Goal: Task Accomplishment & Management: Manage account settings

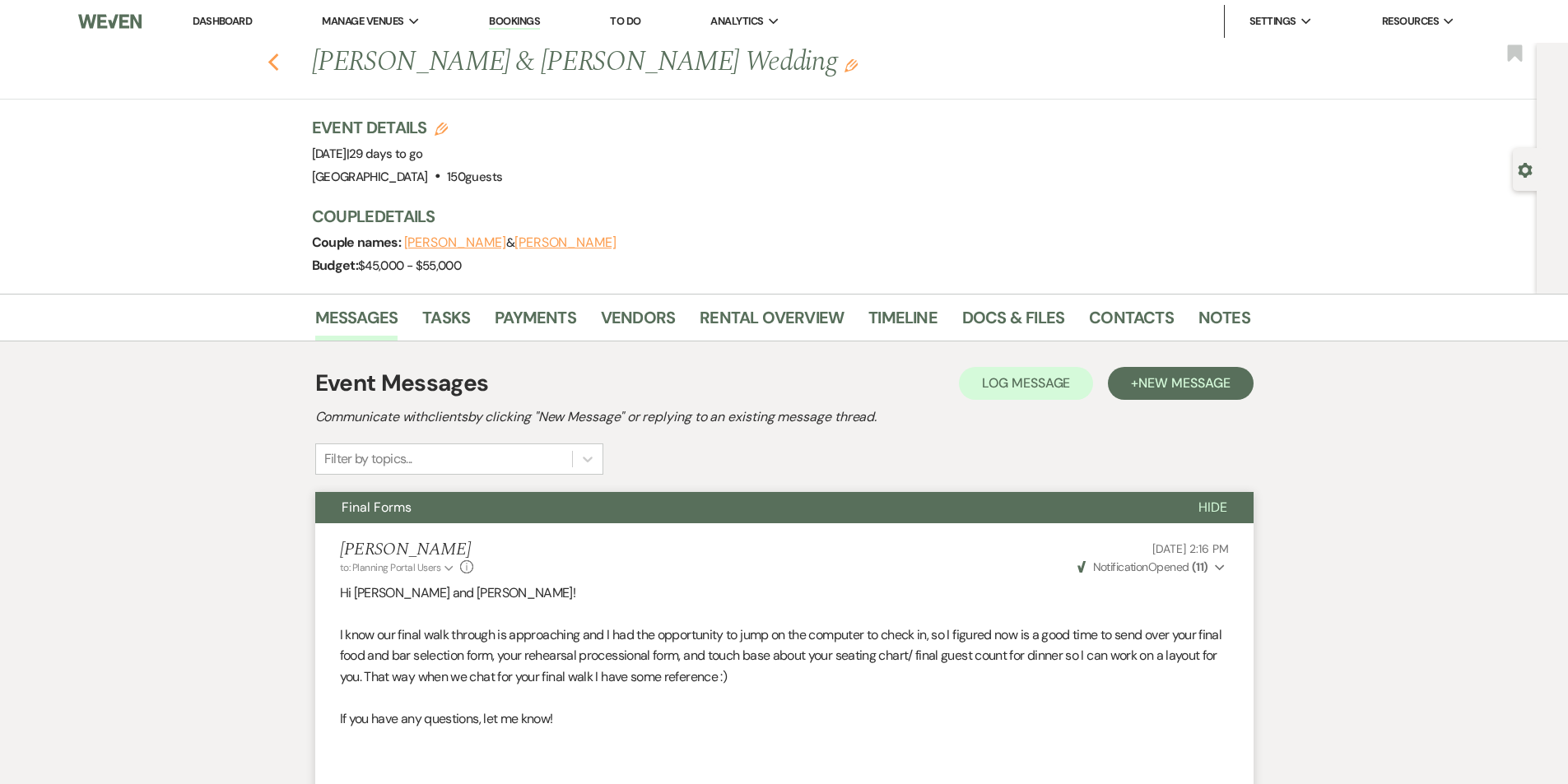
click at [280, 63] on icon "Previous" at bounding box center [273, 62] width 12 height 20
select select "7"
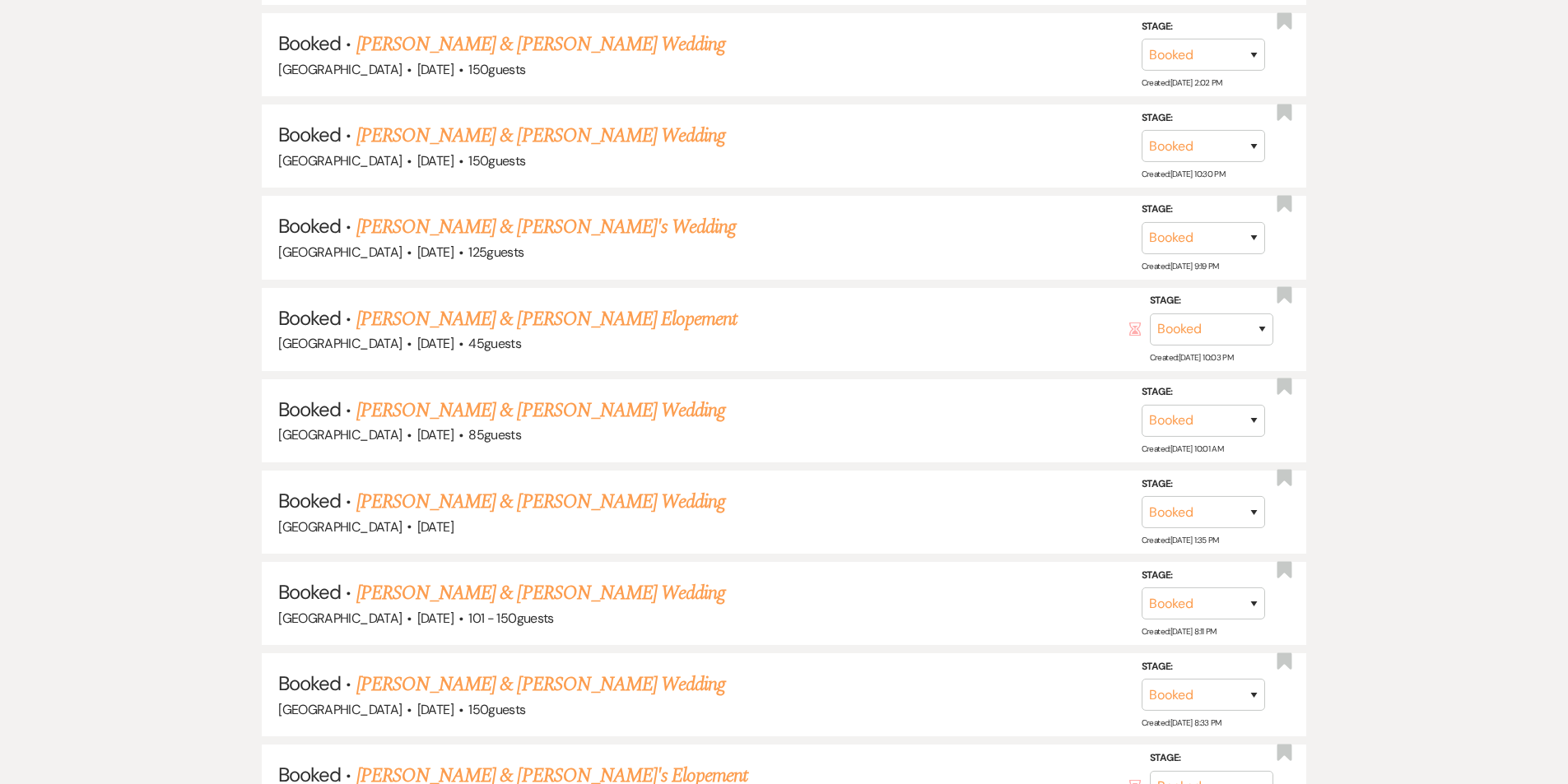
scroll to position [1481, 0]
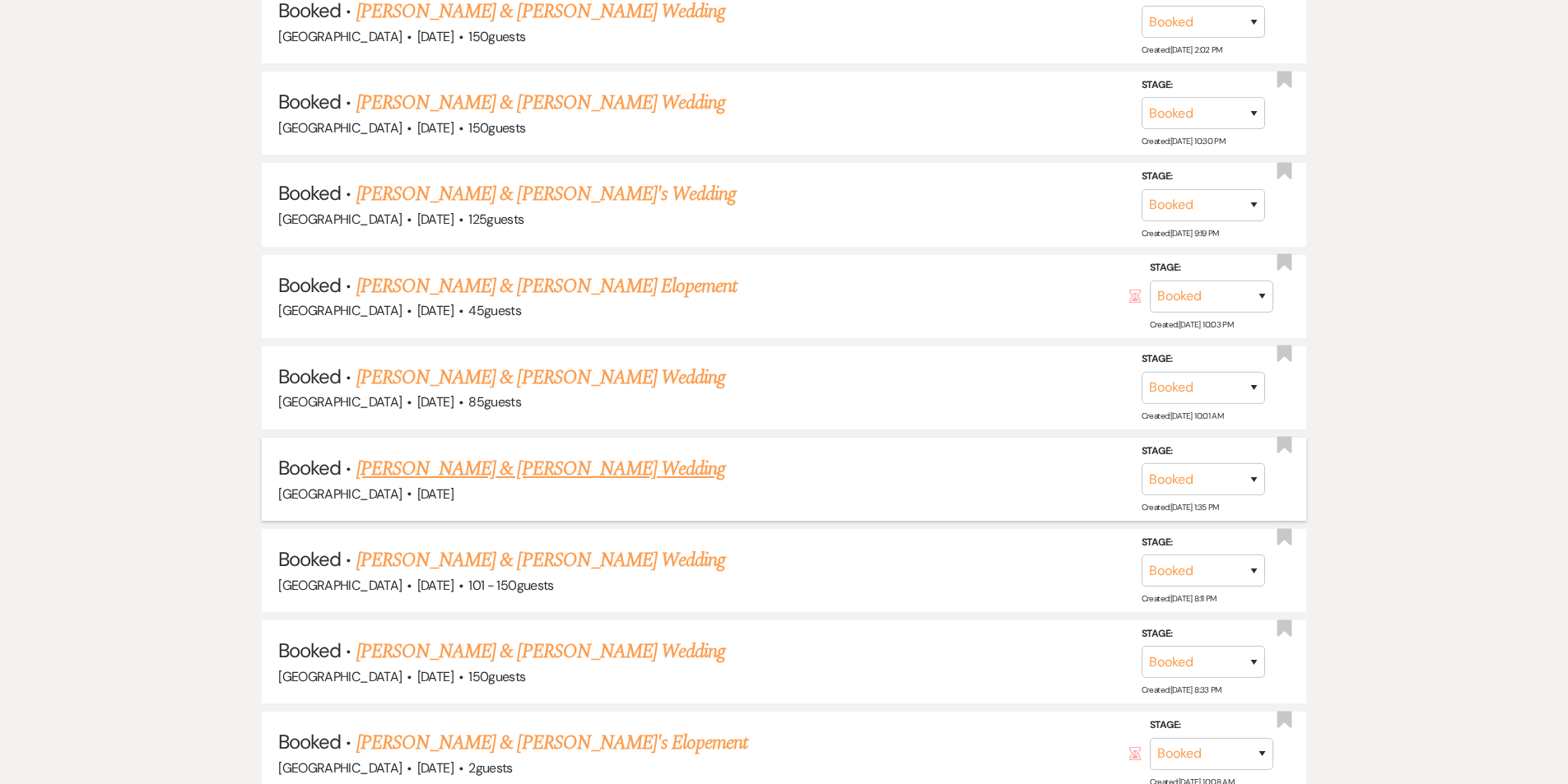
click at [558, 454] on link "[PERSON_NAME] & [PERSON_NAME] Wedding" at bounding box center [541, 469] width 369 height 30
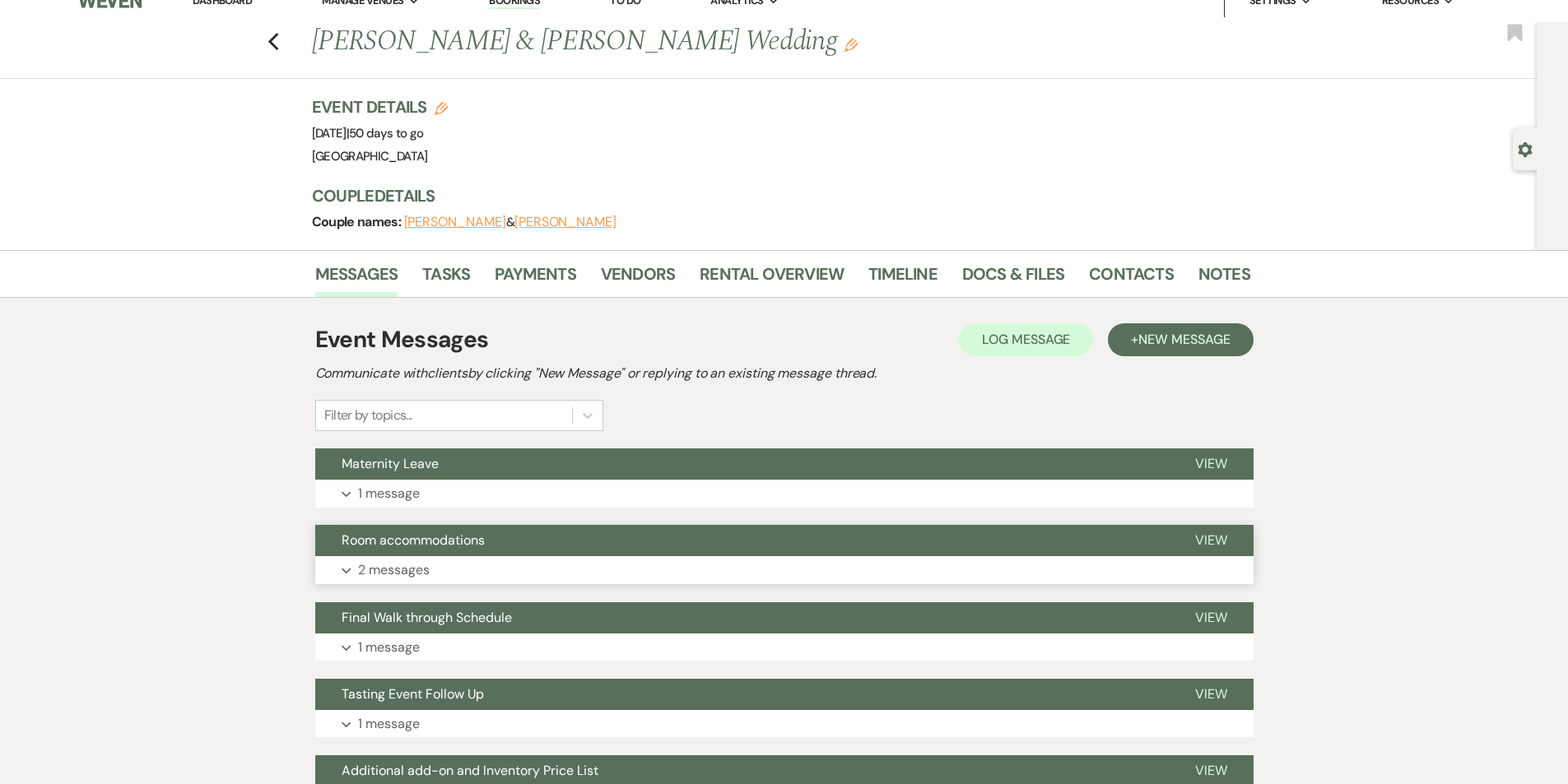
click at [467, 569] on button "Expand 2 messages" at bounding box center [784, 570] width 938 height 28
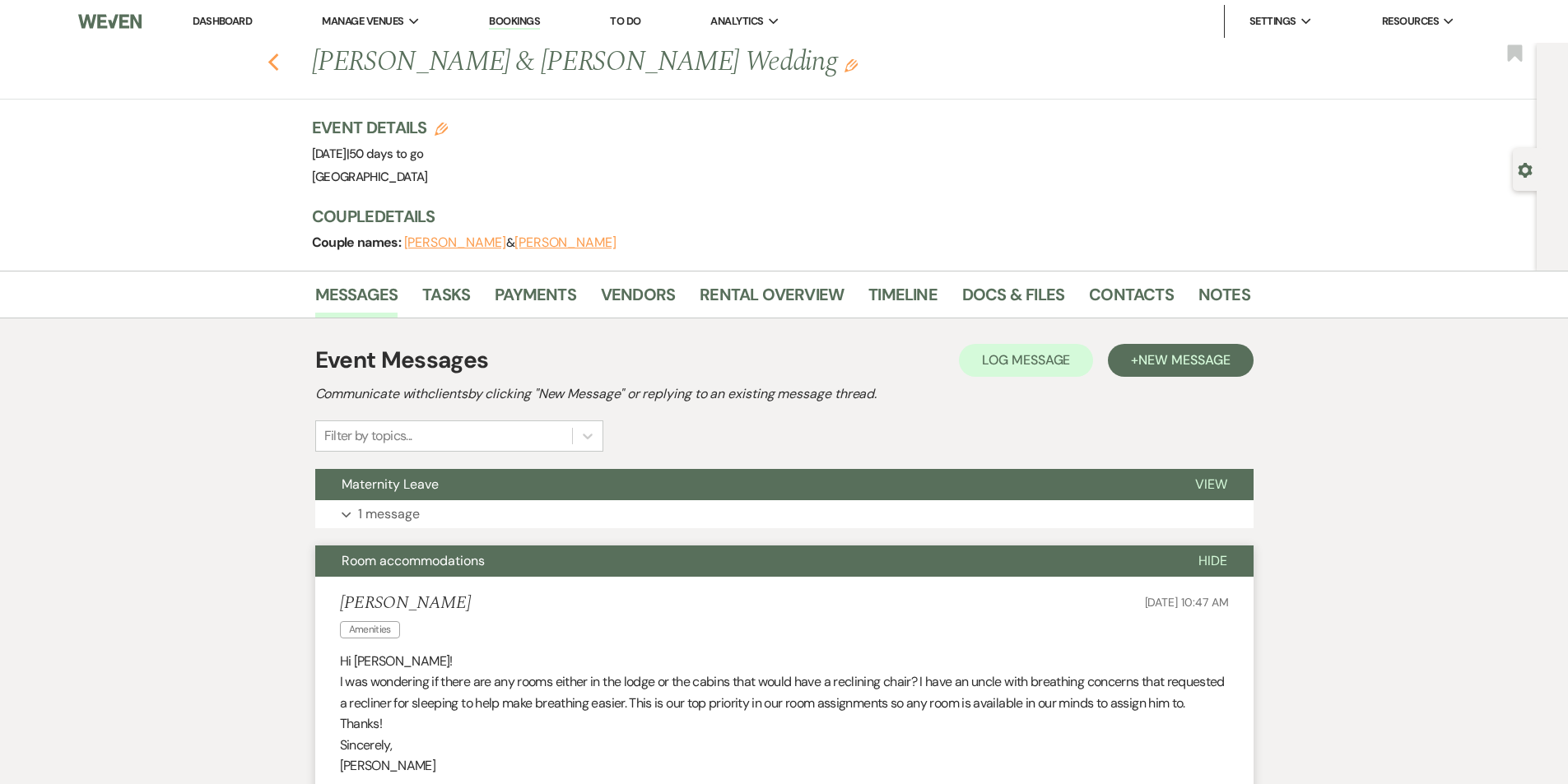
click at [279, 62] on icon "Previous" at bounding box center [273, 62] width 12 height 20
select select "7"
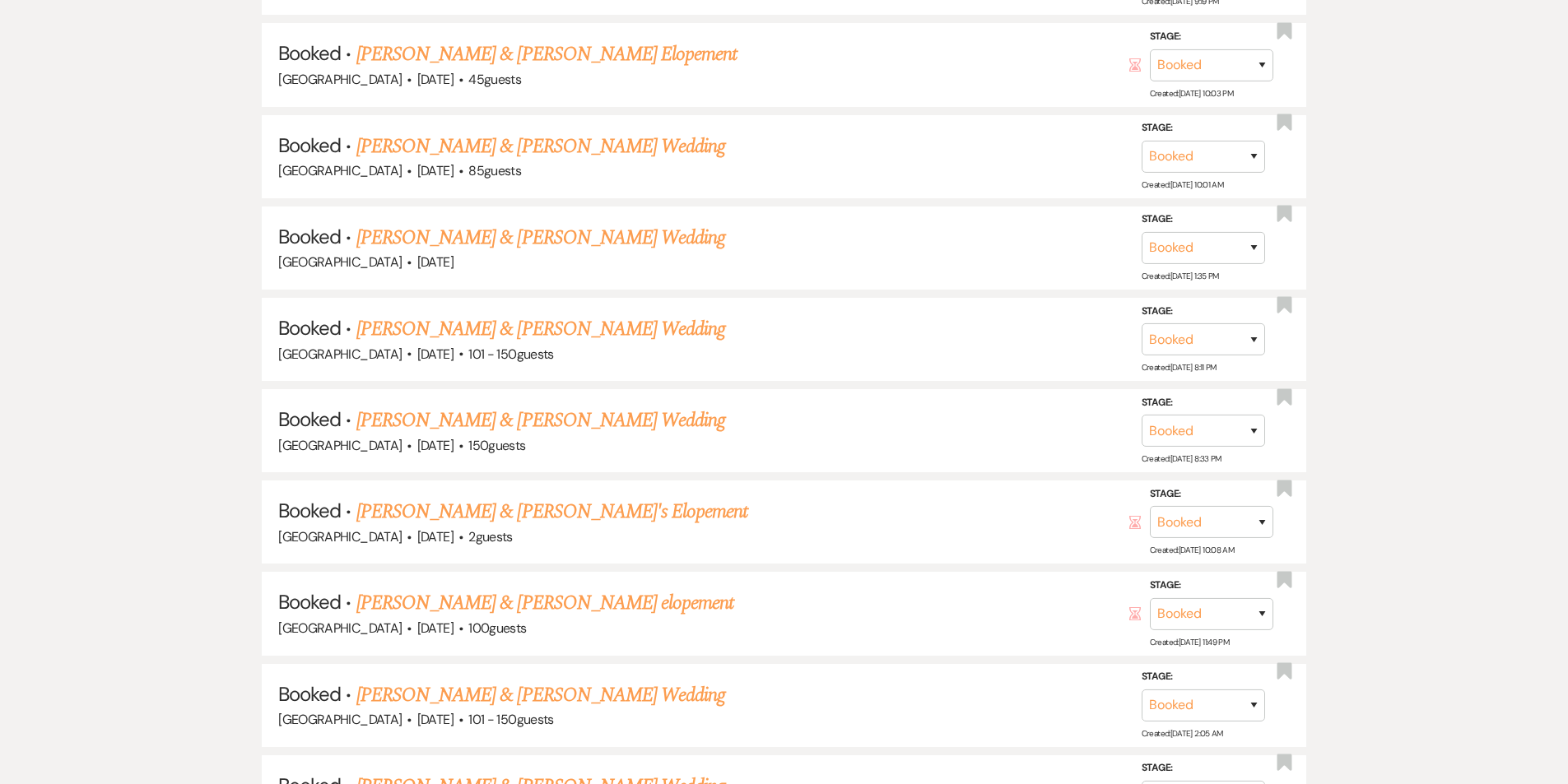
scroll to position [1615, 0]
click at [518, 404] on link "[PERSON_NAME] & [PERSON_NAME] Wedding" at bounding box center [541, 418] width 369 height 30
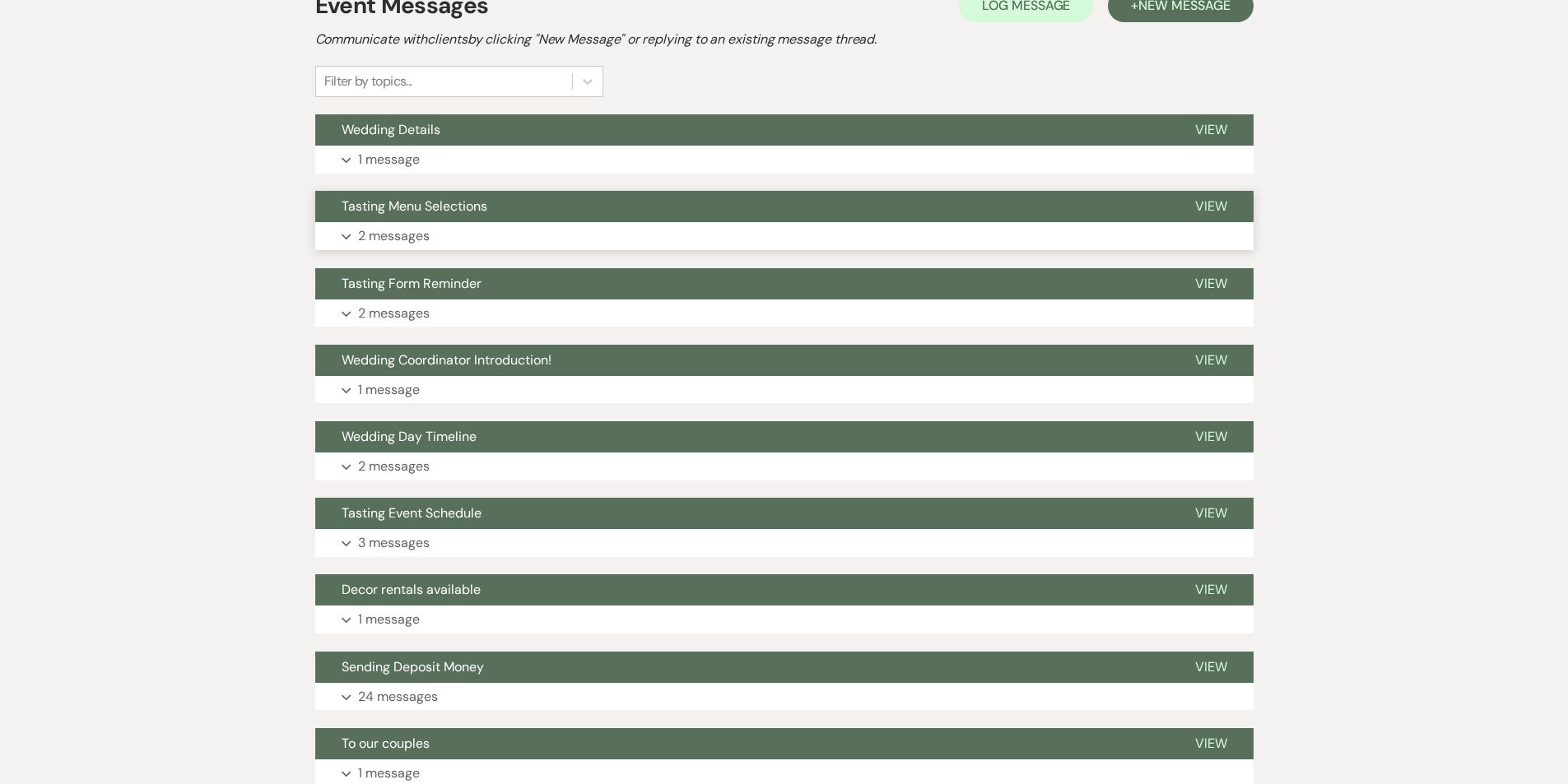
scroll to position [226, 0]
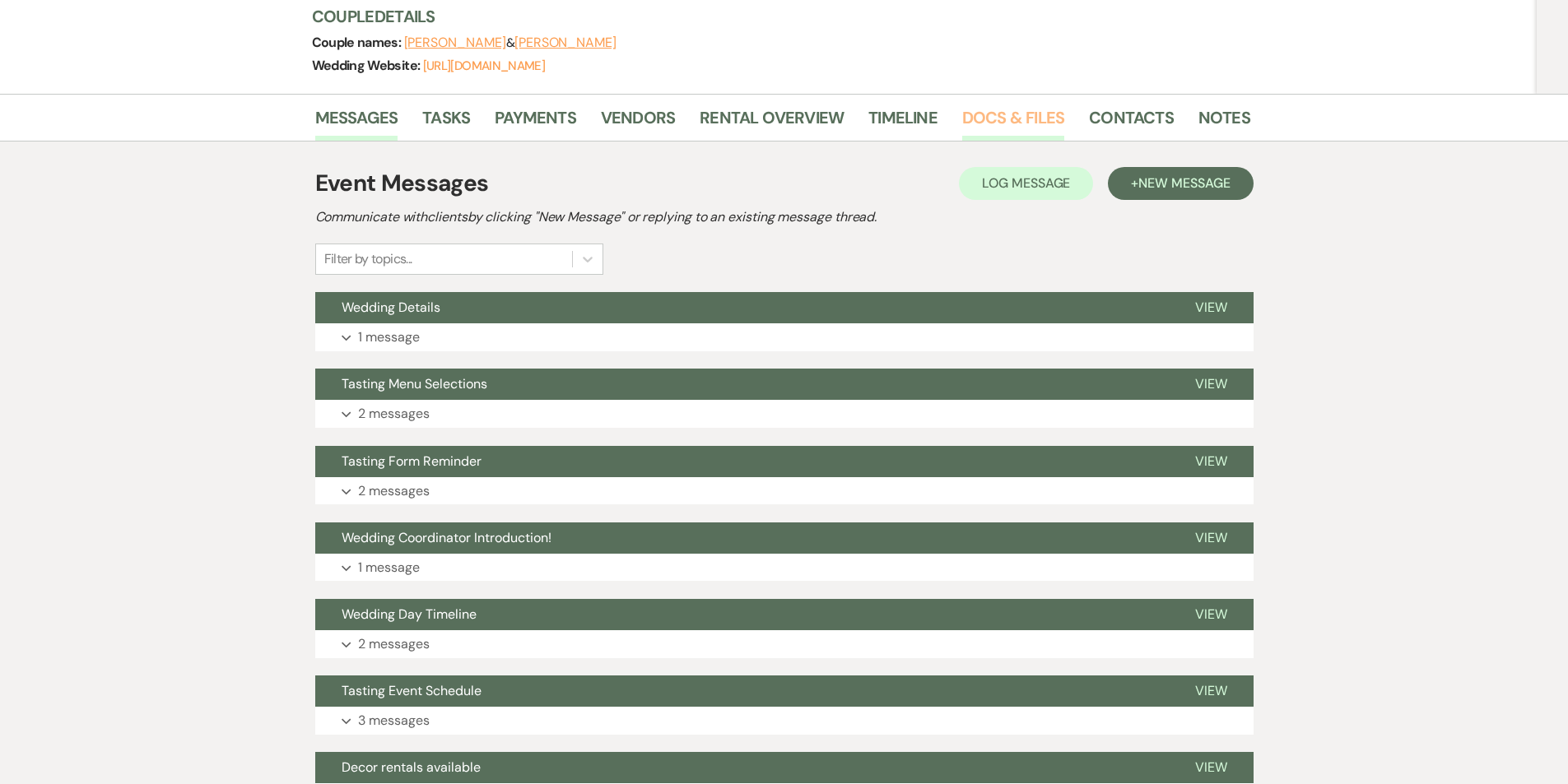
click at [1013, 130] on link "Docs & Files" at bounding box center [1013, 122] width 102 height 36
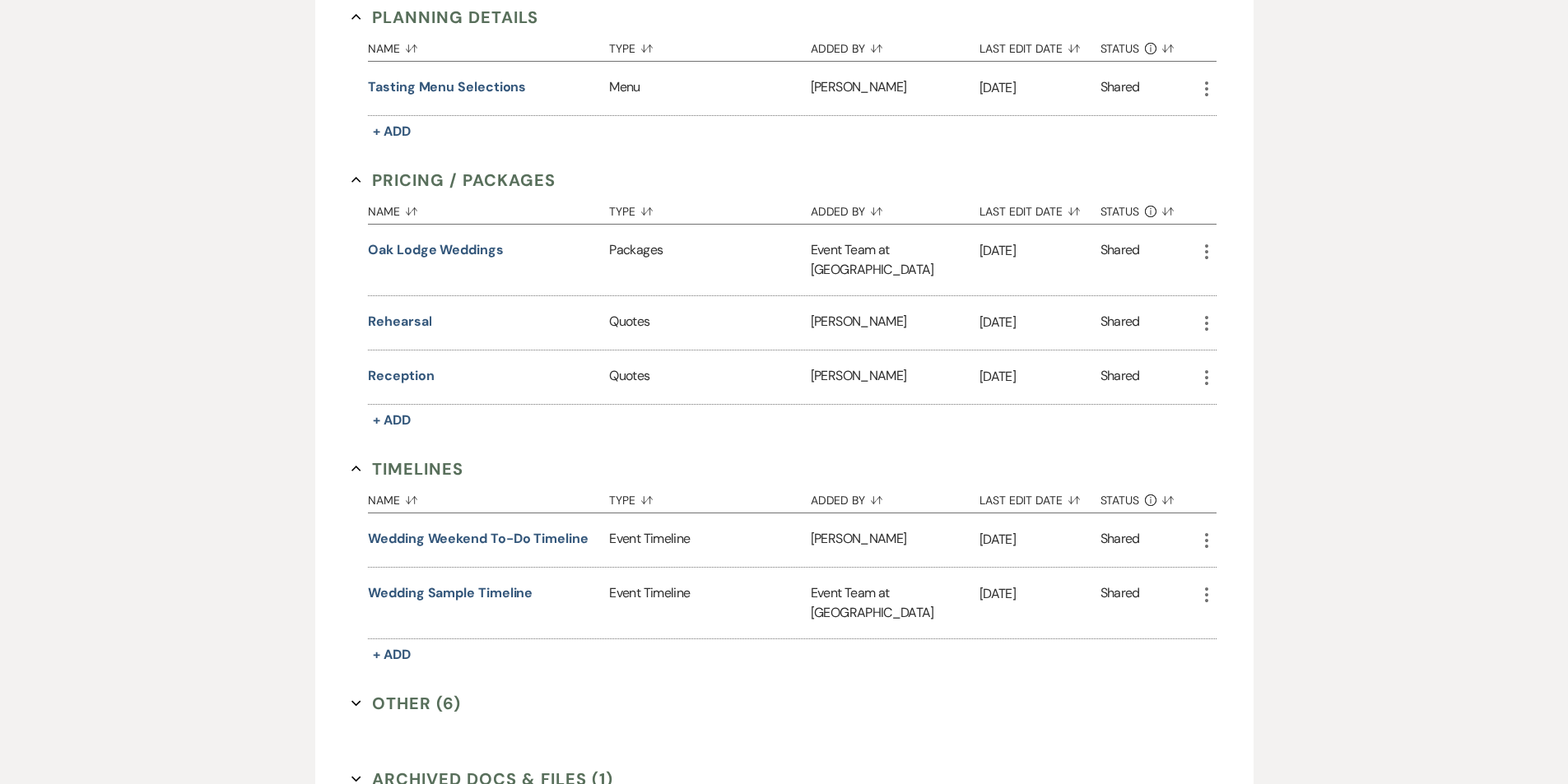
scroll to position [1090, 0]
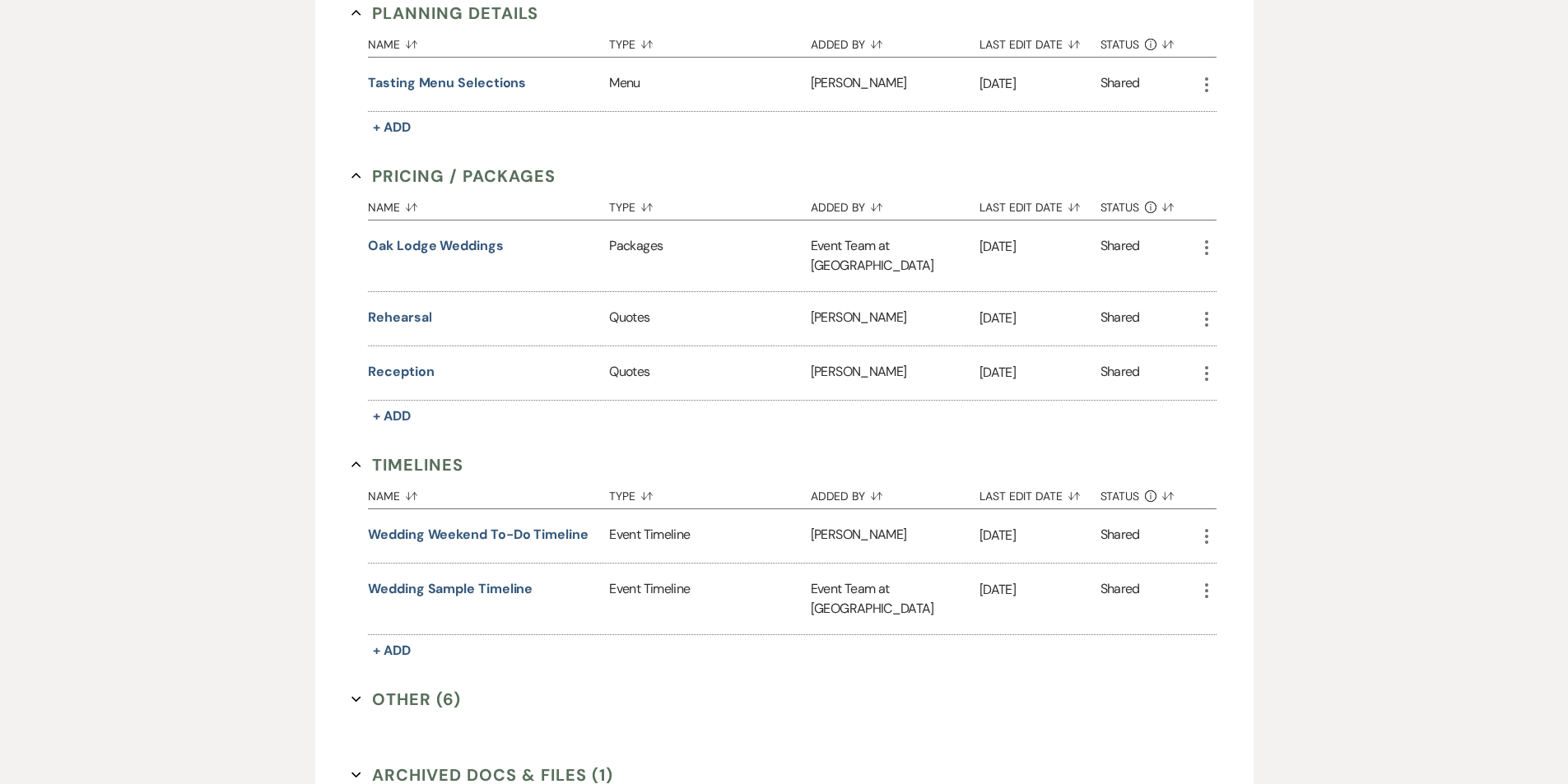
click at [373, 687] on button "Other (6) Expand" at bounding box center [406, 699] width 109 height 25
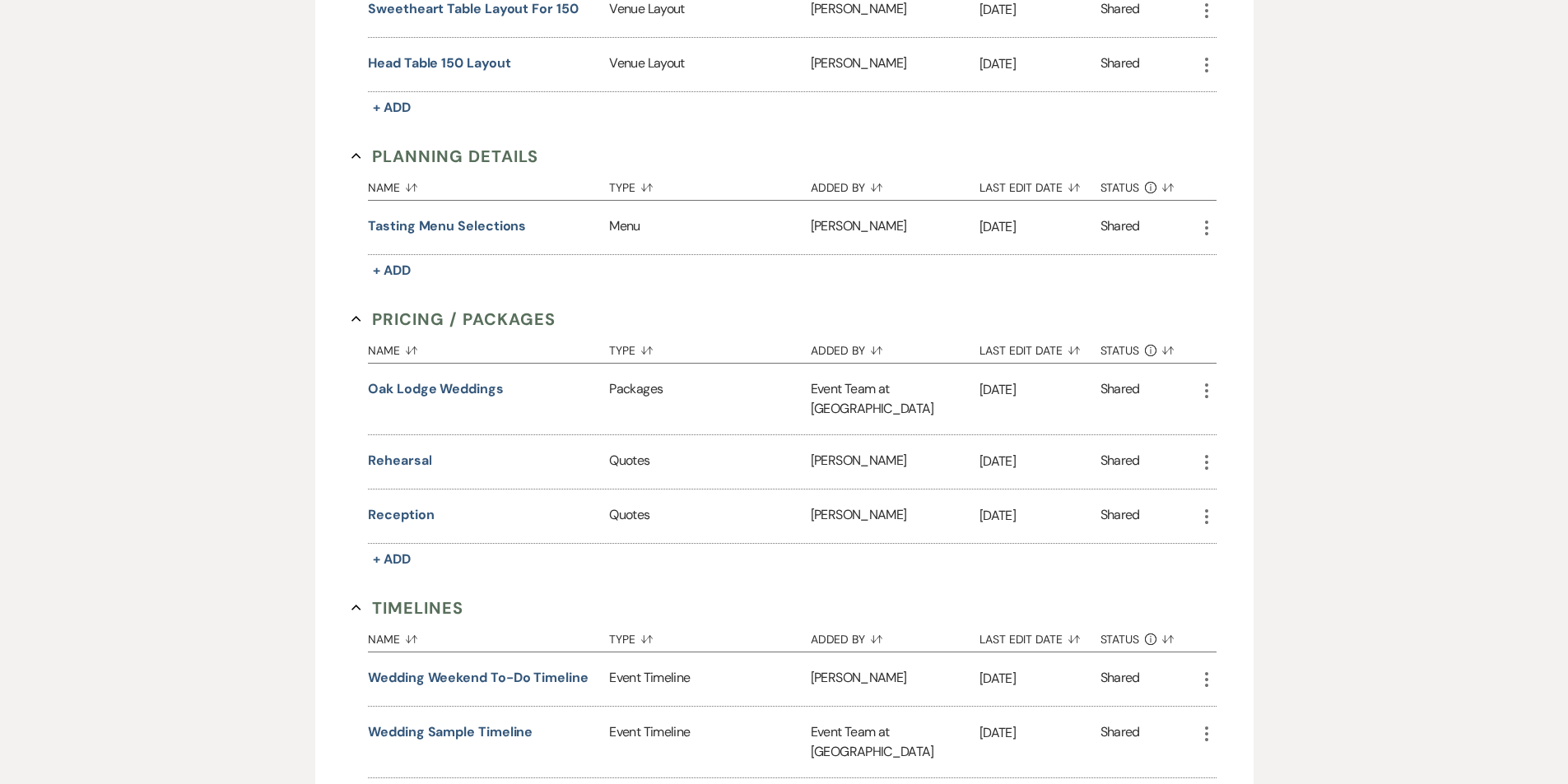
scroll to position [946, 0]
select select "7"
